Goal: Information Seeking & Learning: Learn about a topic

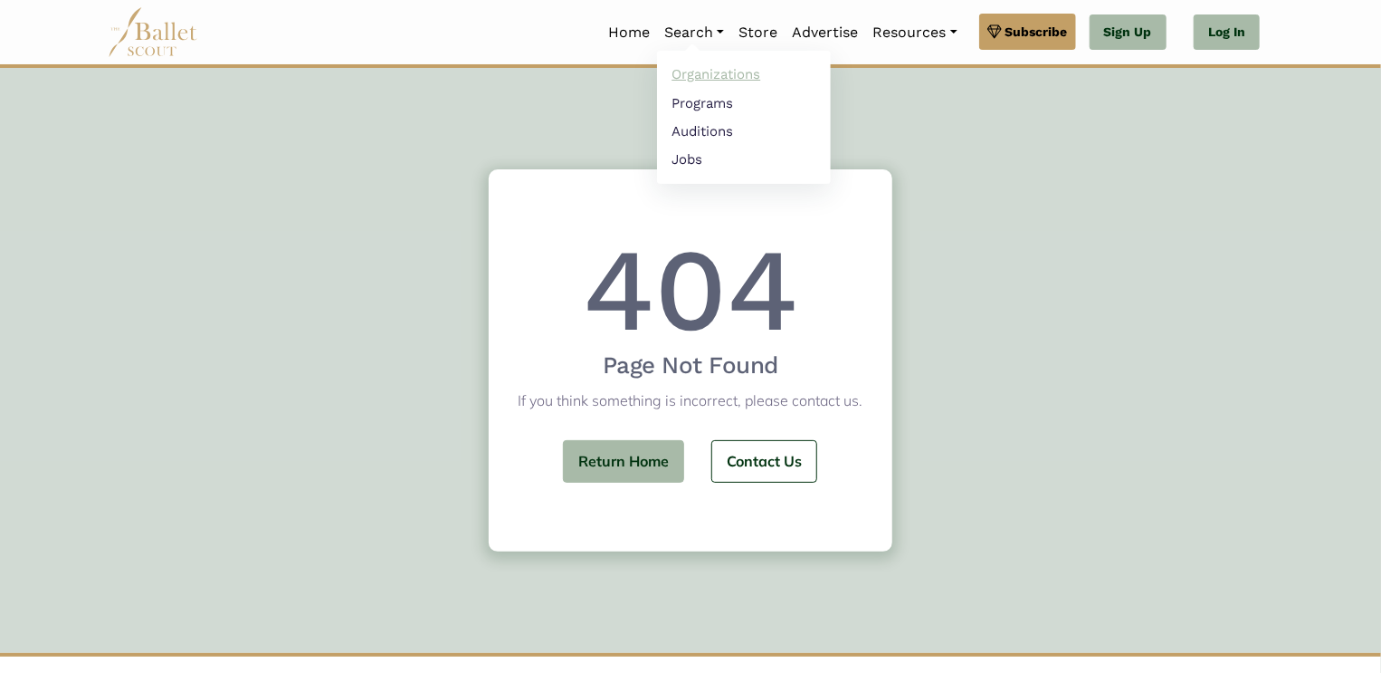
click at [694, 73] on link "Organizations" at bounding box center [744, 75] width 174 height 28
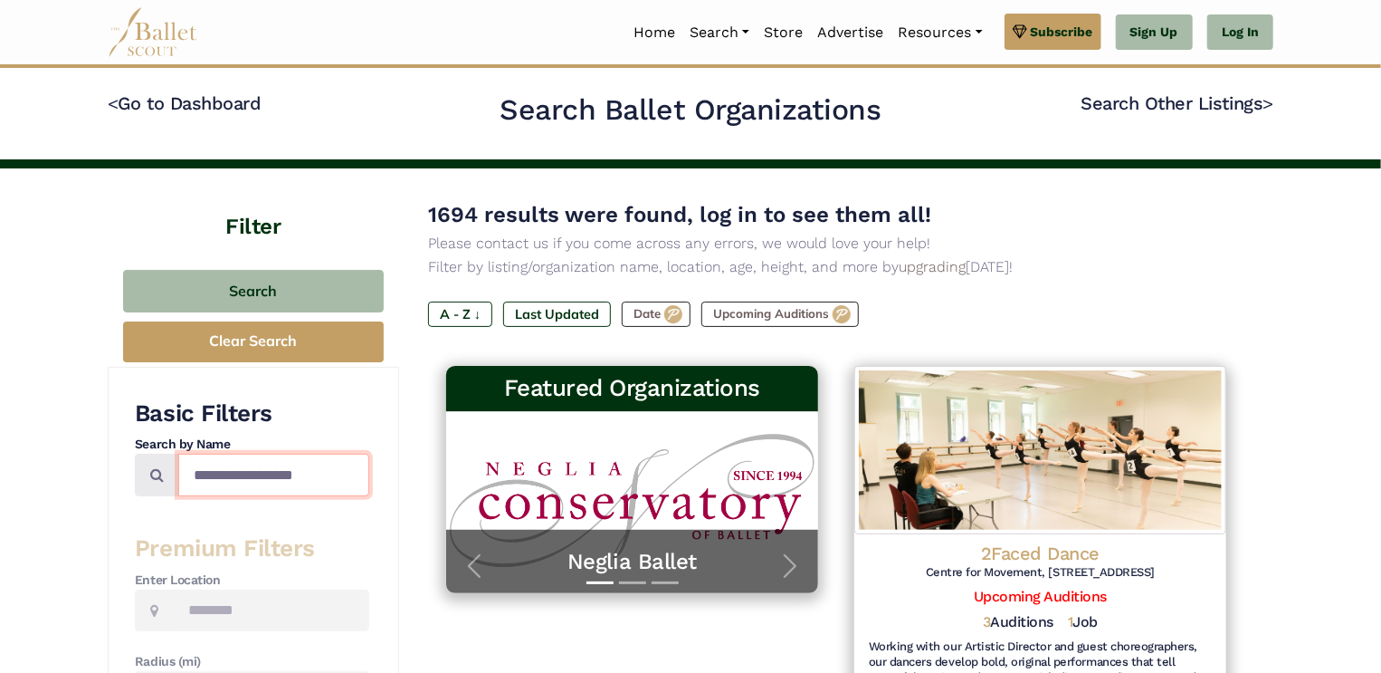
click at [300, 472] on input "Search by names..." at bounding box center [273, 474] width 191 height 43
type input "**********"
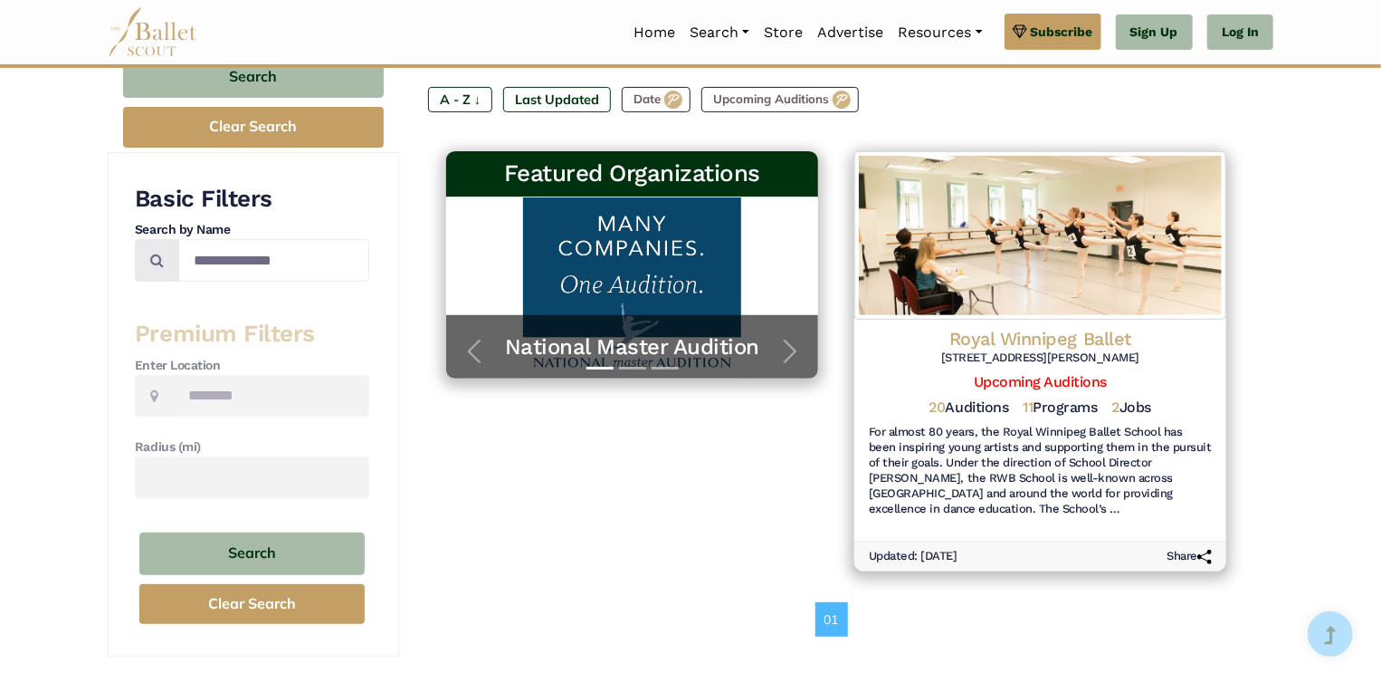
scroll to position [218, 0]
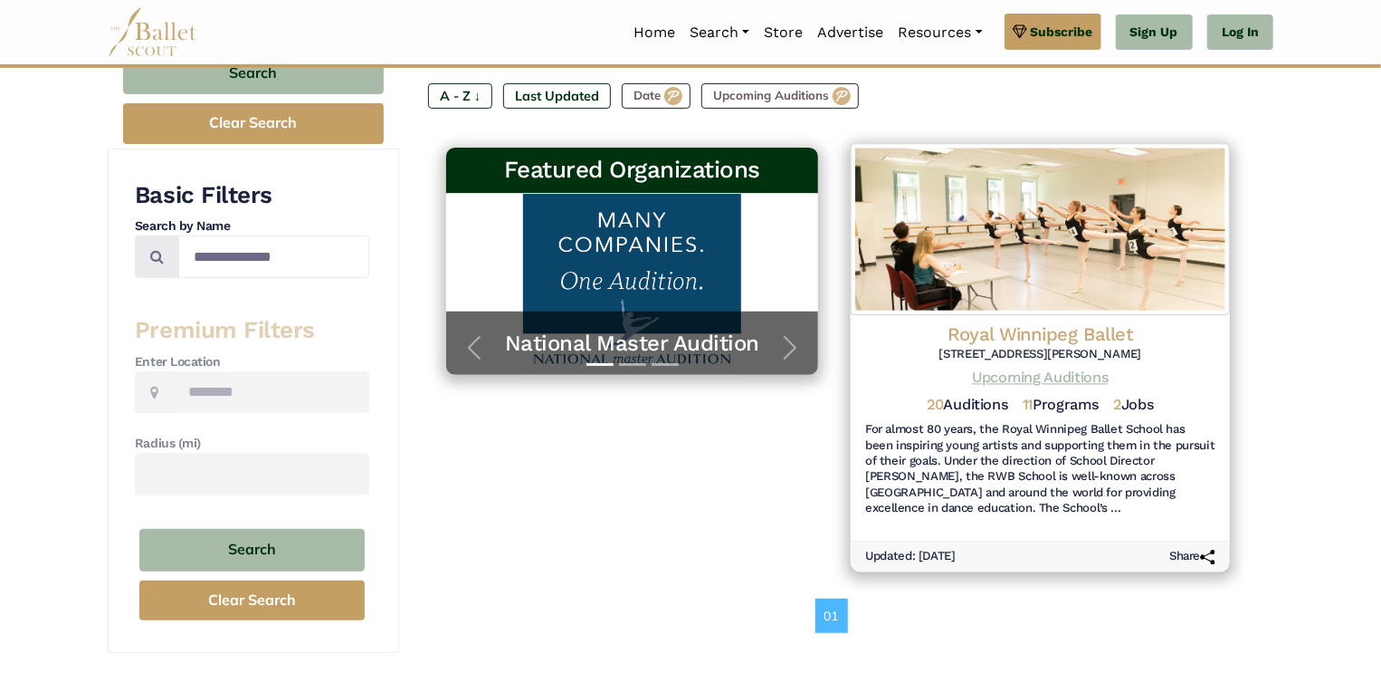
click at [1075, 379] on link "Upcoming Auditions" at bounding box center [1040, 377] width 136 height 17
click at [1014, 369] on link "Upcoming Auditions" at bounding box center [1040, 377] width 136 height 17
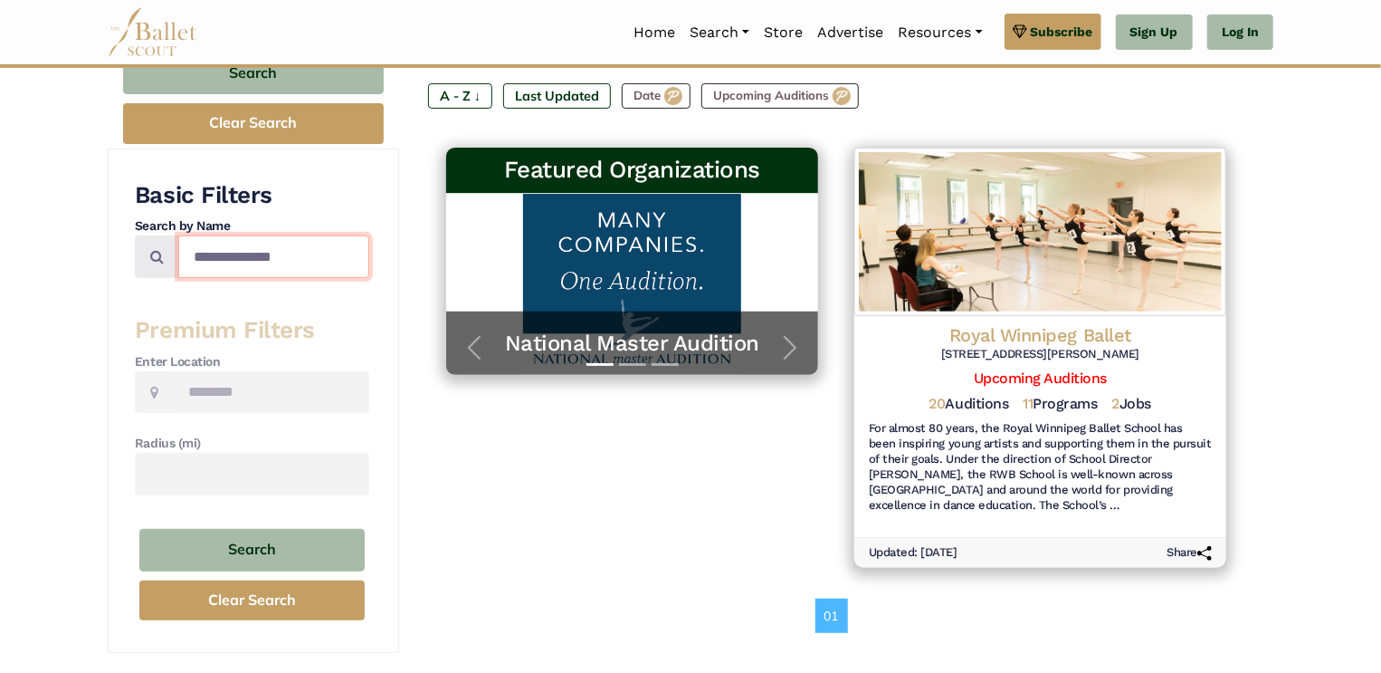
drag, startPoint x: 289, startPoint y: 253, endPoint x: 234, endPoint y: 259, distance: 55.5
click at [234, 259] on input "**********" at bounding box center [273, 256] width 191 height 43
type input "*"
type input "*******"
type input "**********"
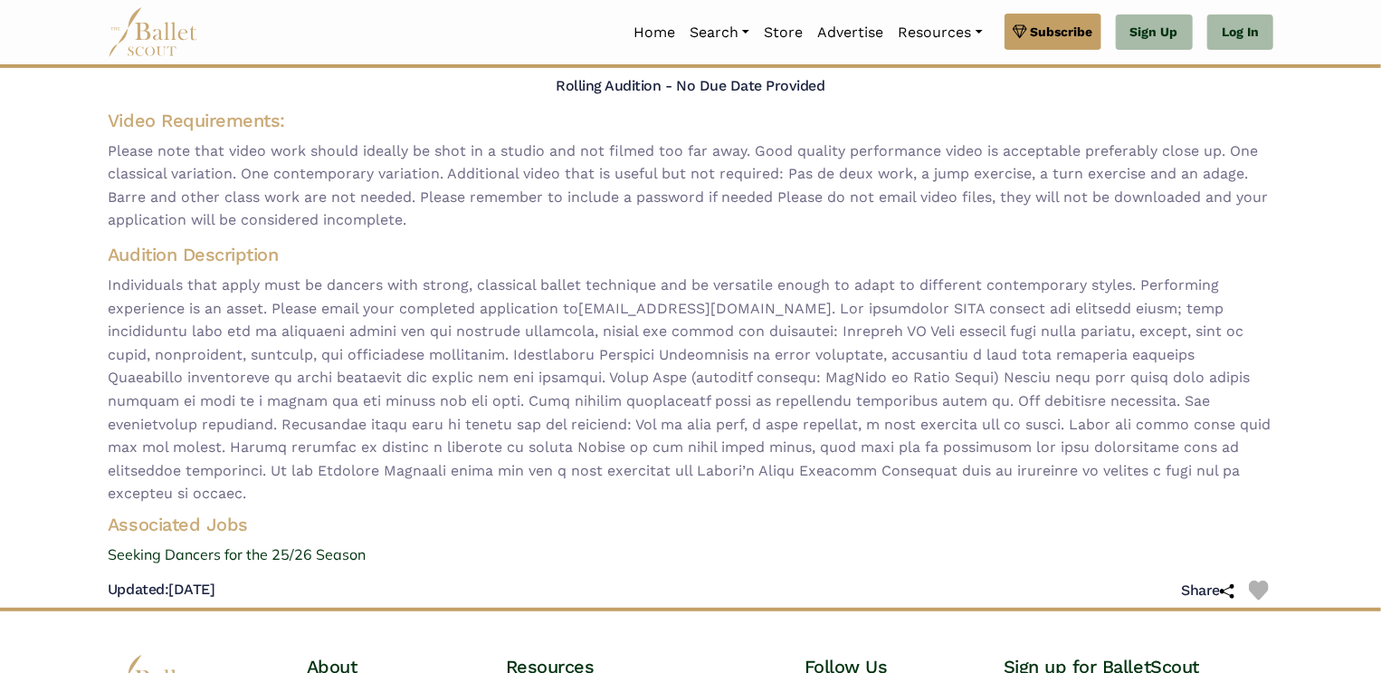
scroll to position [156, 0]
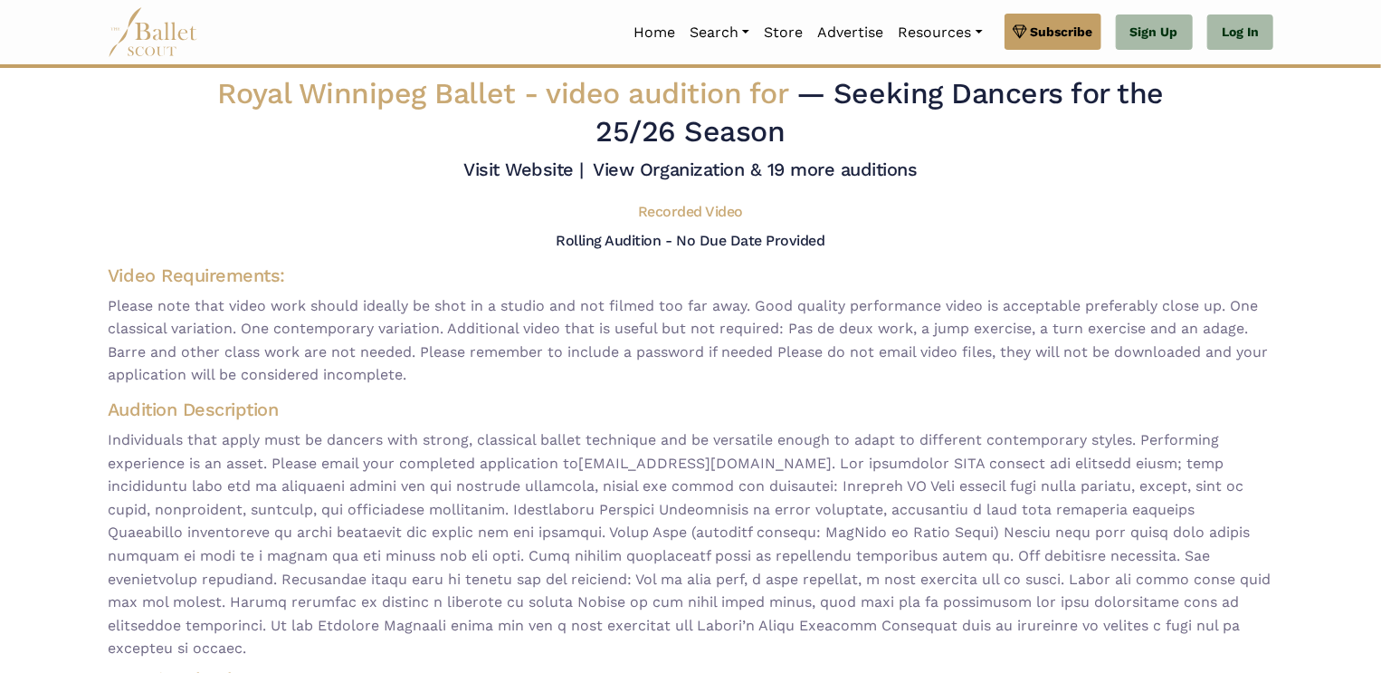
drag, startPoint x: 0, startPoint y: 0, endPoint x: 1389, endPoint y: 527, distance: 1485.9
click at [1380, 527] on html "Premium Feature Make this audition season count. Upgrade to premium for access …" at bounding box center [690, 512] width 1381 height 1024
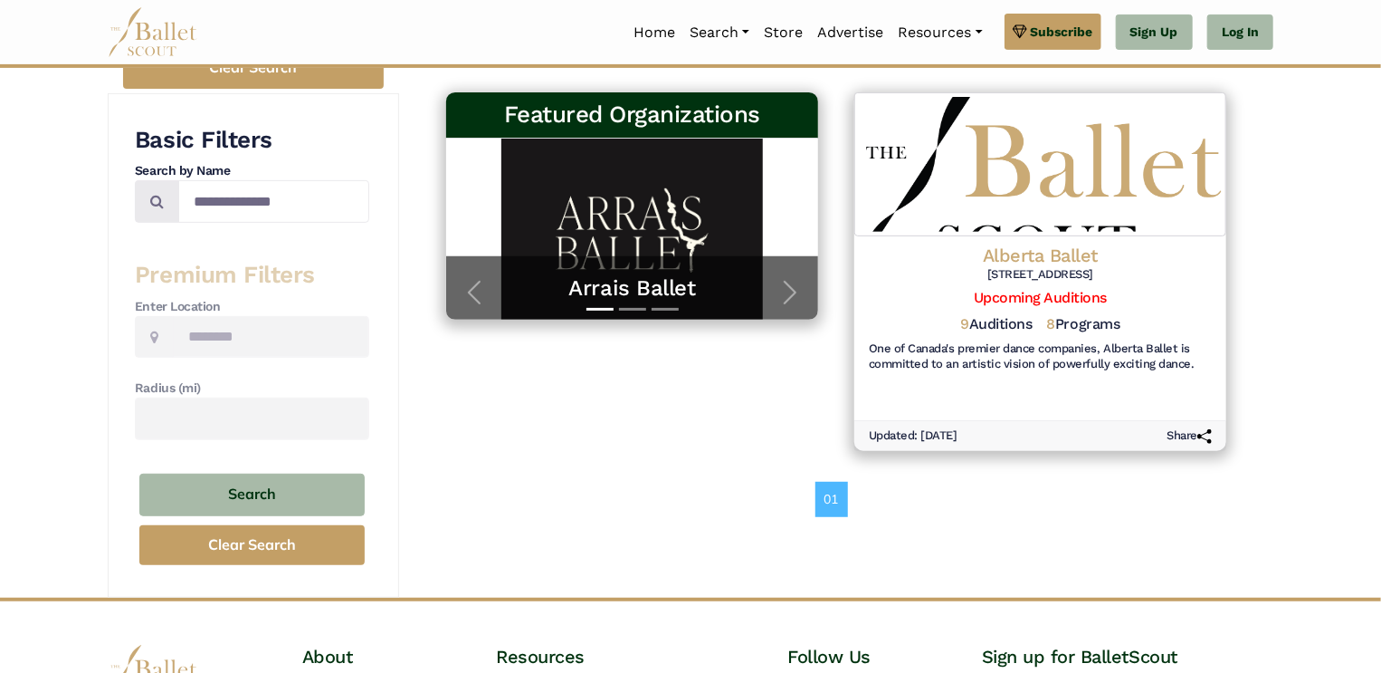
scroll to position [274, 0]
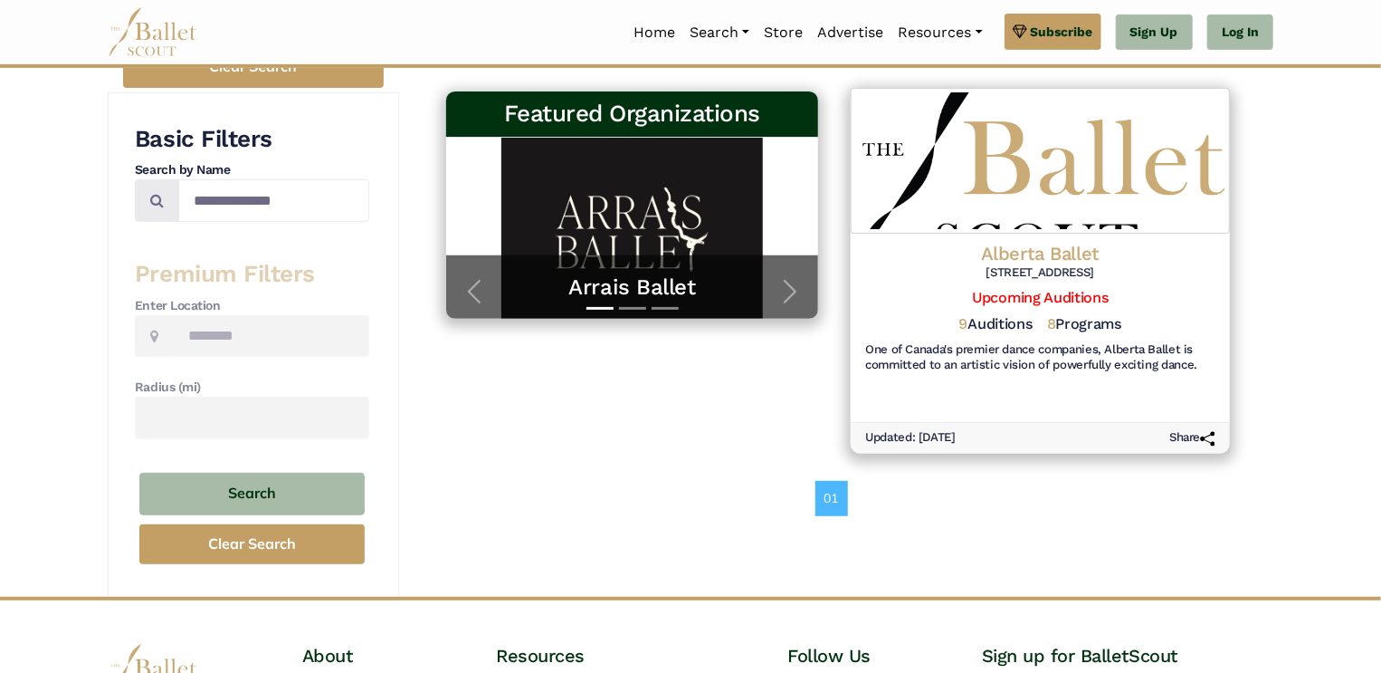
click at [1049, 378] on div "Alberta Ballet [STREET_ADDRESS] Upcoming Auditions 9 Auditions 8 Programs One o…" at bounding box center [1040, 309] width 379 height 150
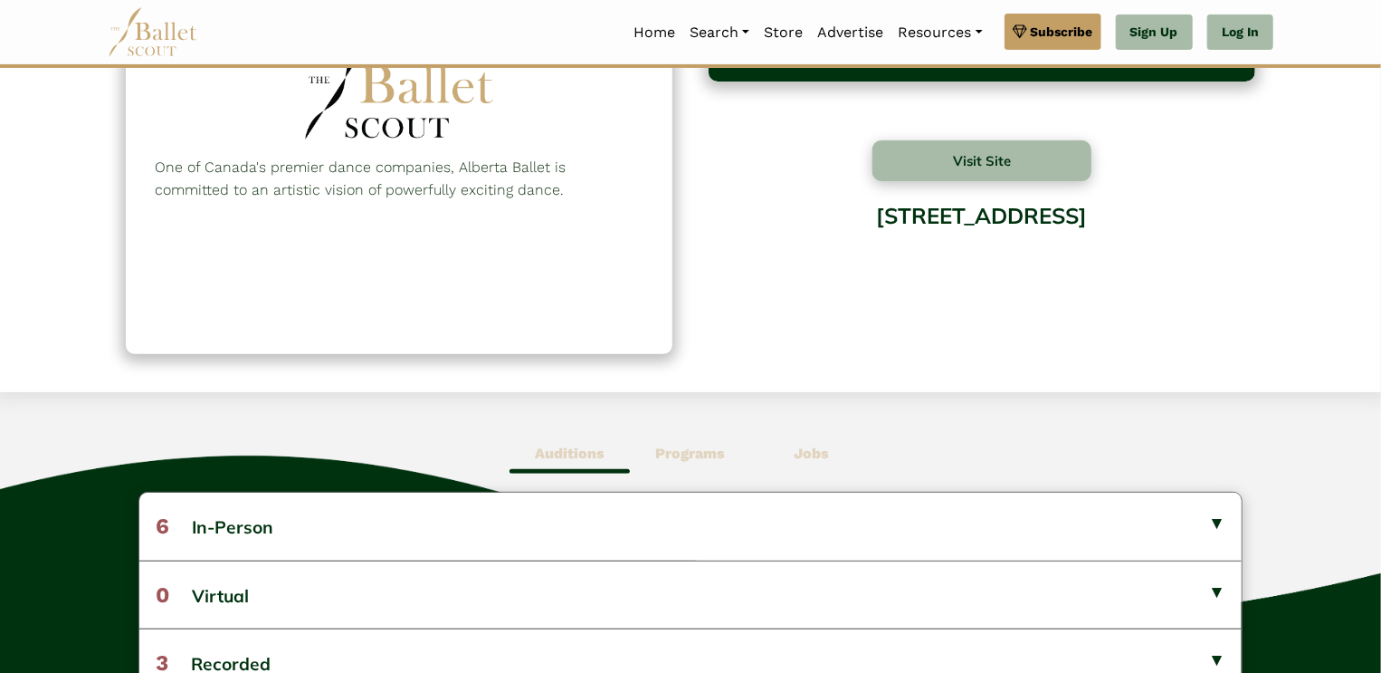
scroll to position [417, 0]
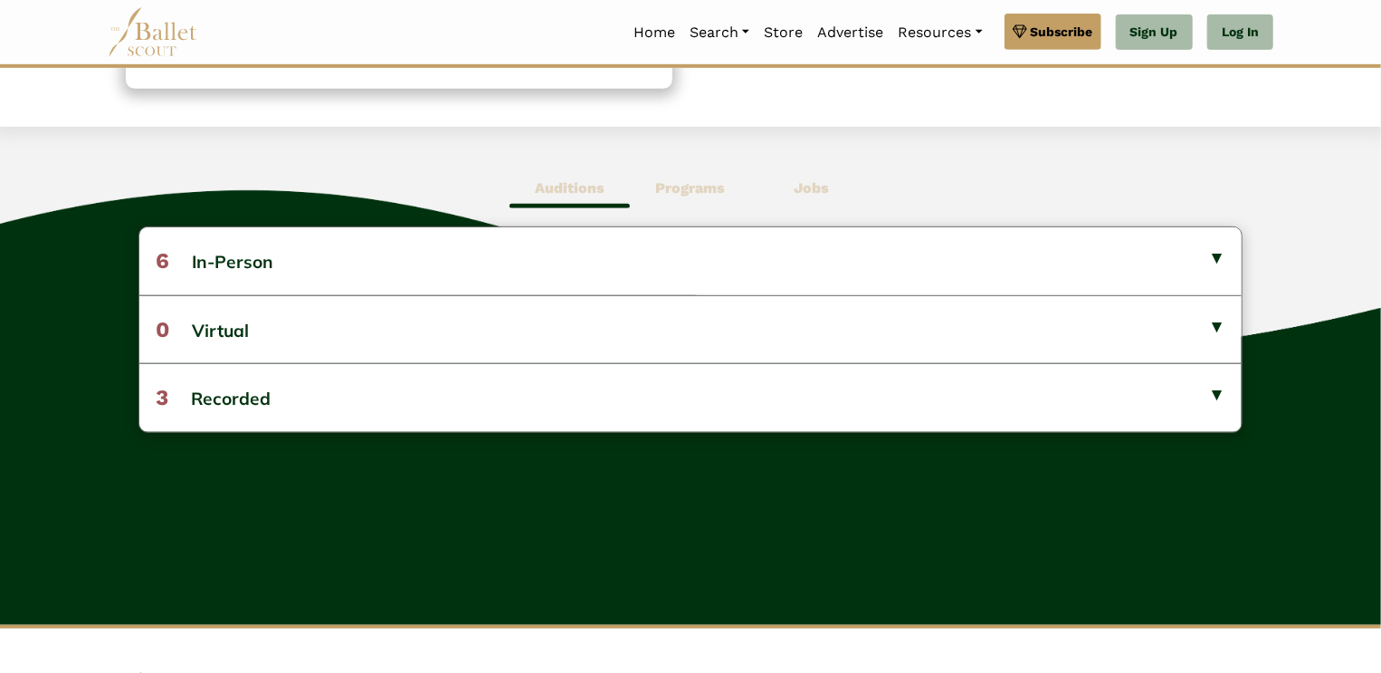
drag, startPoint x: 1389, startPoint y: 37, endPoint x: 1382, endPoint y: 253, distance: 216.4
click at [1380, 253] on html "Premium Feature Make this audition season count. Upgrade to premium for access …" at bounding box center [690, 231] width 1381 height 1296
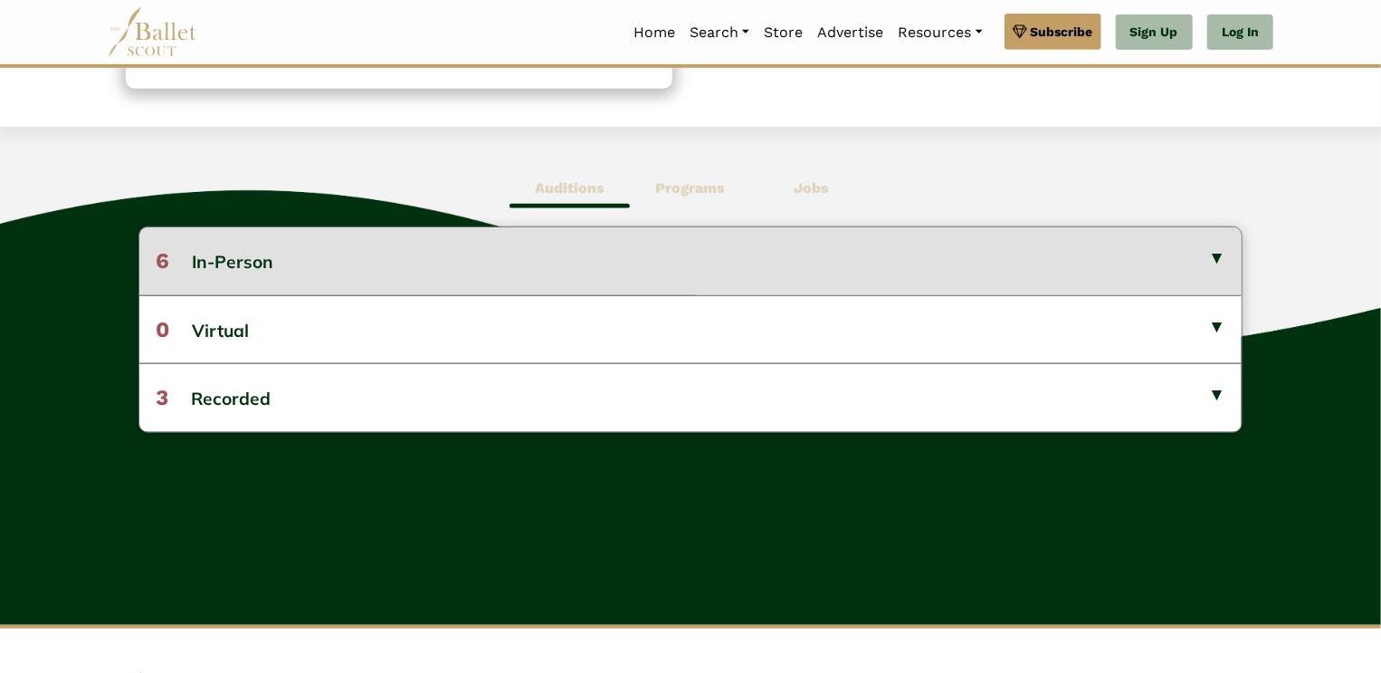
click at [1155, 243] on button "6 In-Person" at bounding box center [690, 260] width 1103 height 67
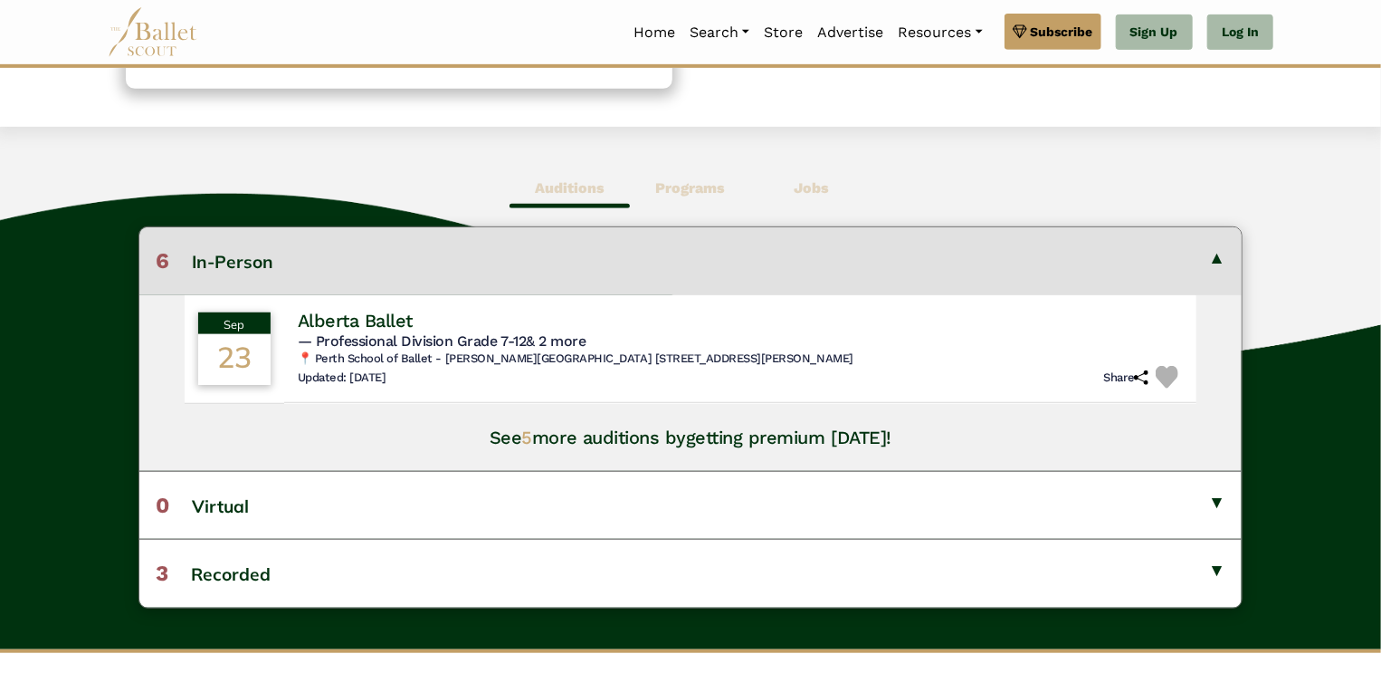
scroll to position [0, 0]
